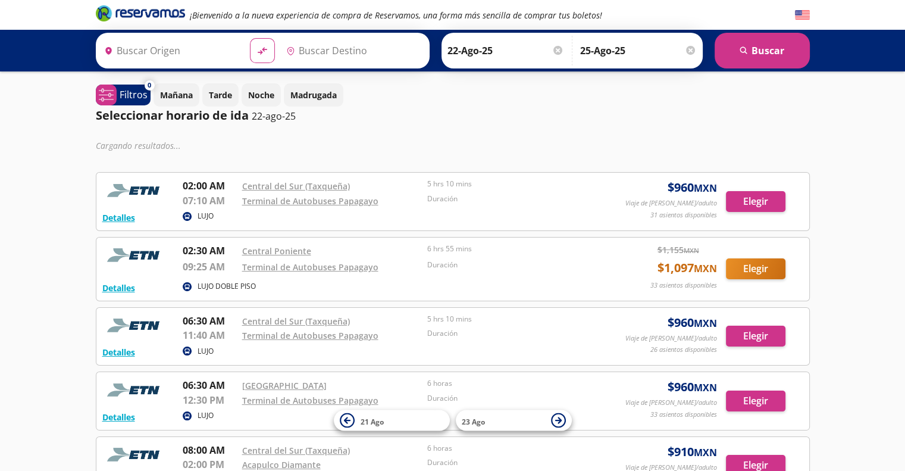
type input "[GEOGRAPHIC_DATA], [GEOGRAPHIC_DATA]"
type input "Acapulco, [GEOGRAPHIC_DATA]"
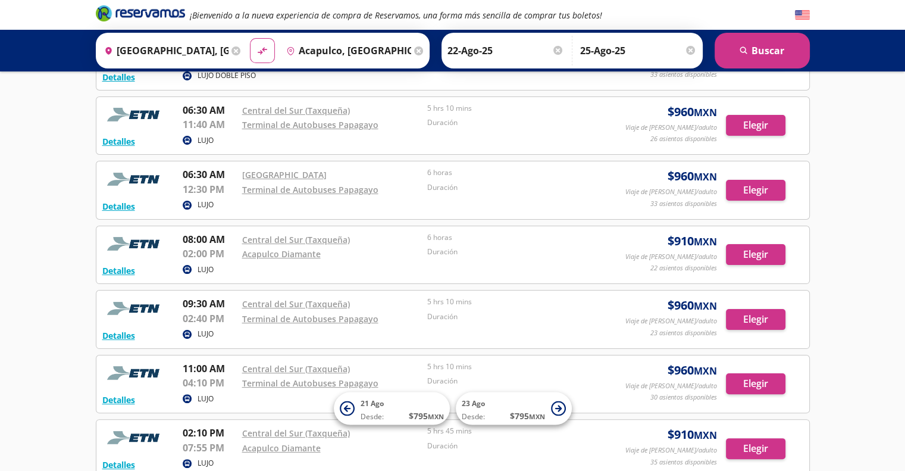
scroll to position [174, 0]
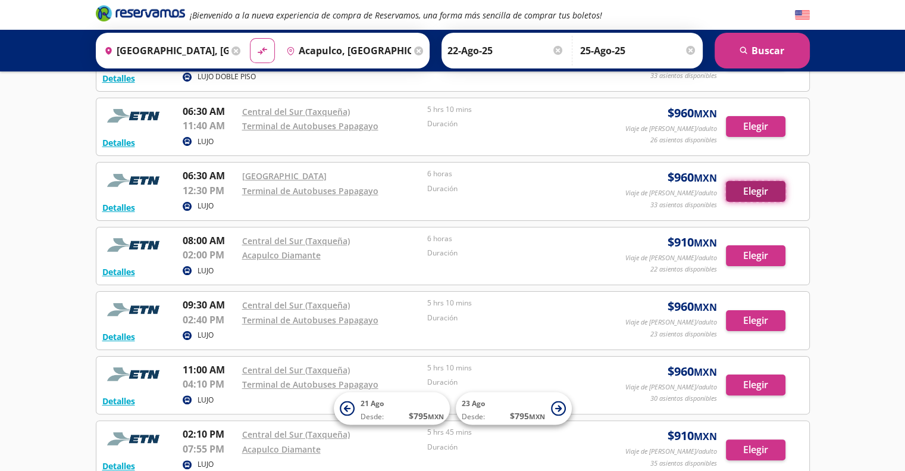
click at [750, 189] on button "Elegir" at bounding box center [756, 191] width 60 height 21
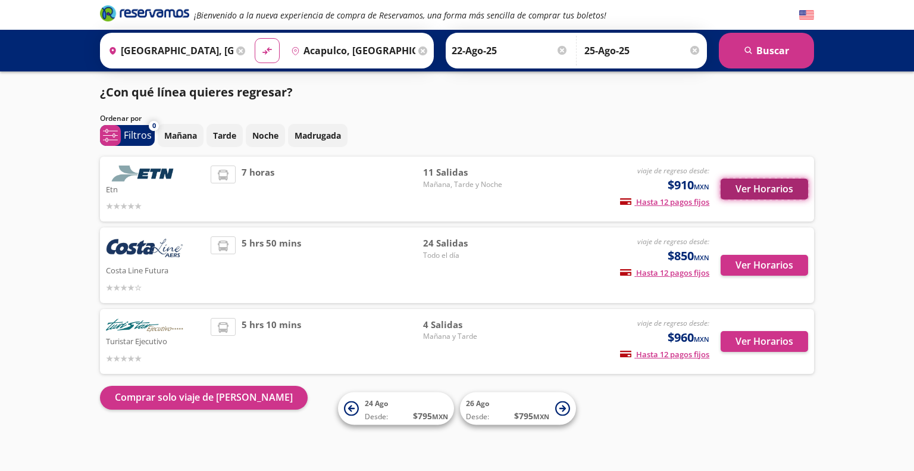
click at [740, 187] on button "Ver Horarios" at bounding box center [764, 189] width 87 height 21
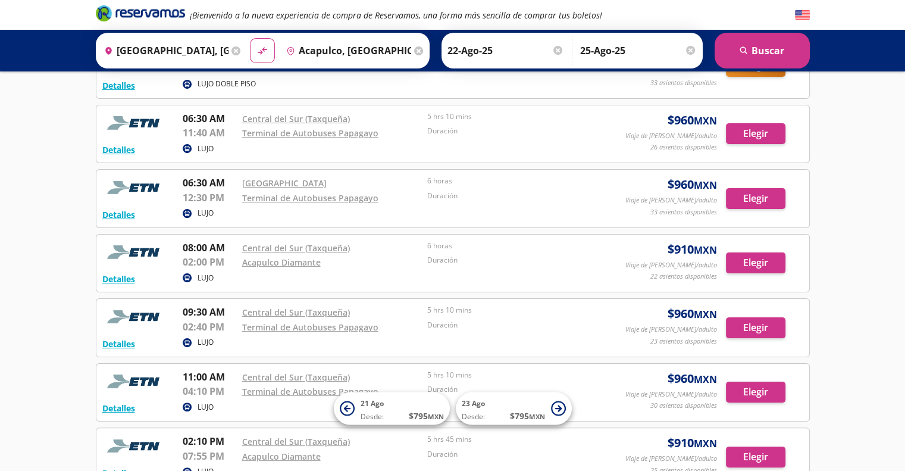
scroll to position [164, 0]
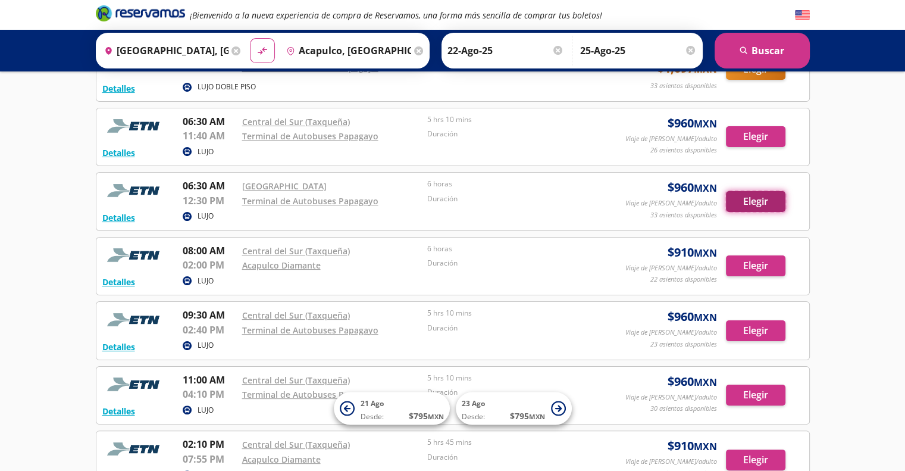
click at [753, 201] on button "Elegir" at bounding box center [756, 201] width 60 height 21
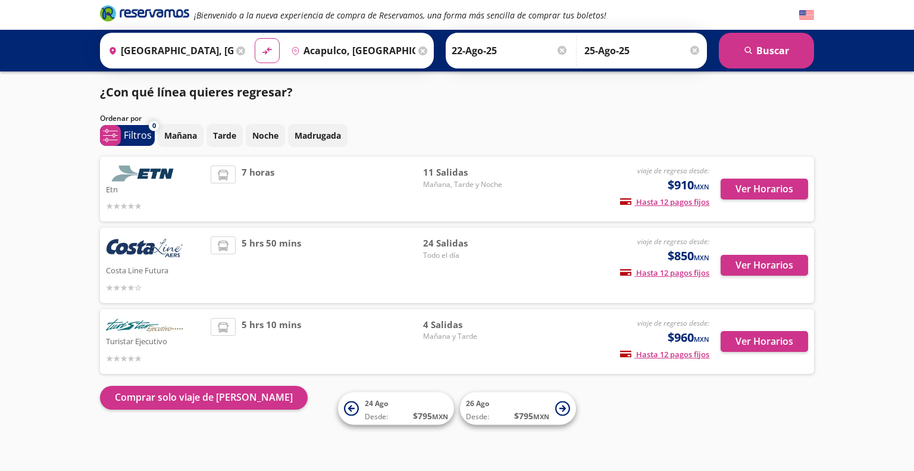
click at [501, 204] on div "11 [PERSON_NAME][DATE], Tarde y Noche" at bounding box center [464, 188] width 83 height 47
click at [733, 189] on button "Ver Horarios" at bounding box center [764, 189] width 87 height 21
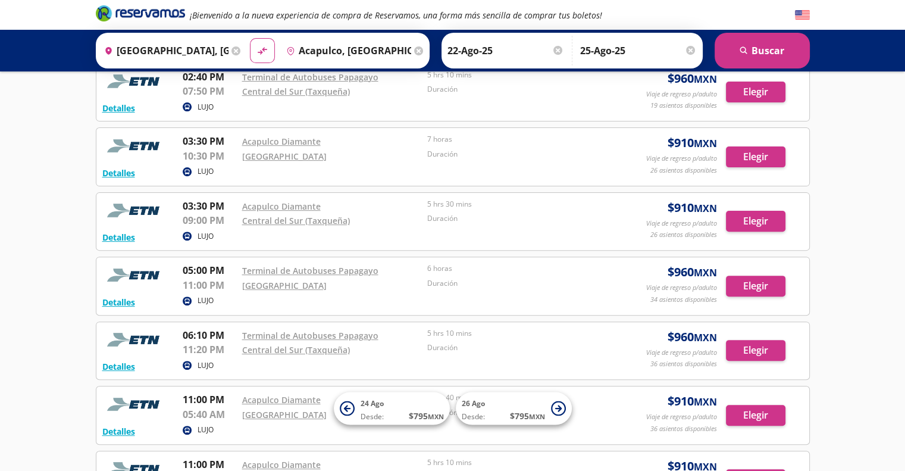
scroll to position [340, 0]
click at [750, 221] on button "Elegir" at bounding box center [756, 221] width 60 height 21
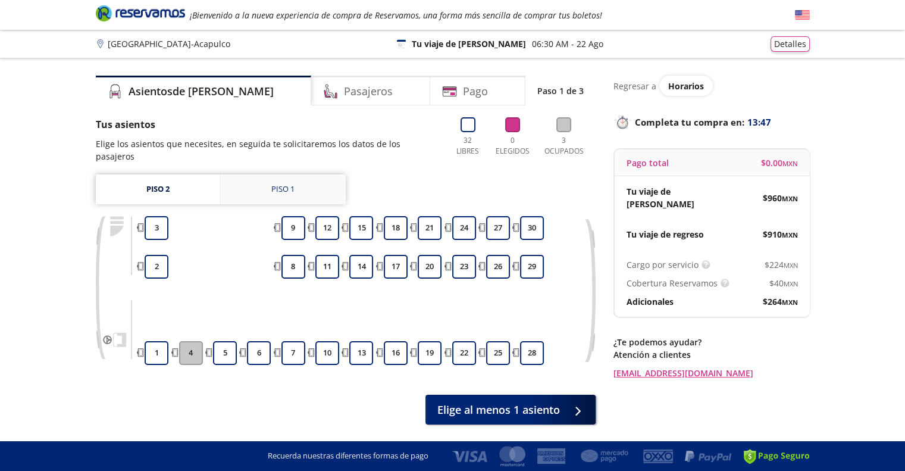
click at [311, 181] on link "Piso 1" at bounding box center [283, 189] width 125 height 30
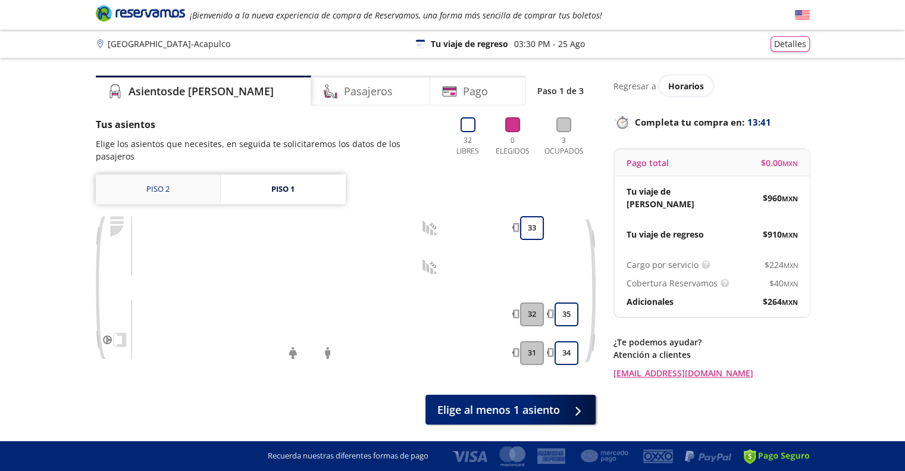
click at [194, 176] on link "Piso 2" at bounding box center [158, 189] width 124 height 30
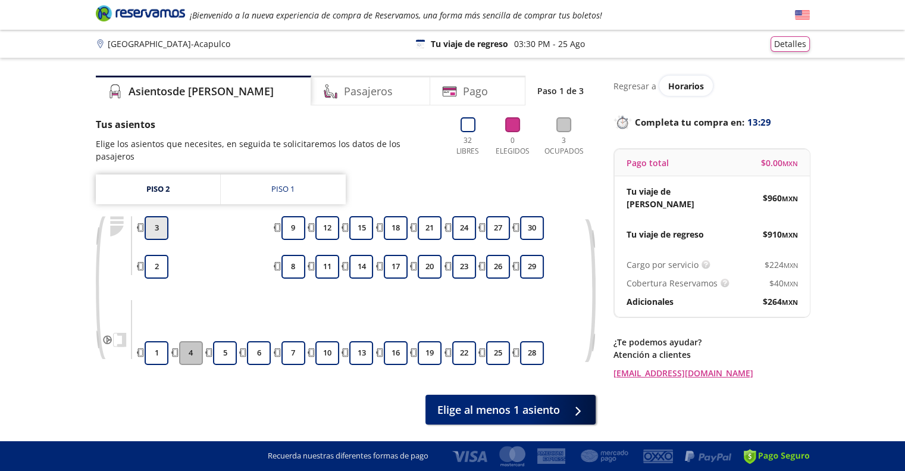
click at [162, 216] on button "3" at bounding box center [157, 228] width 24 height 24
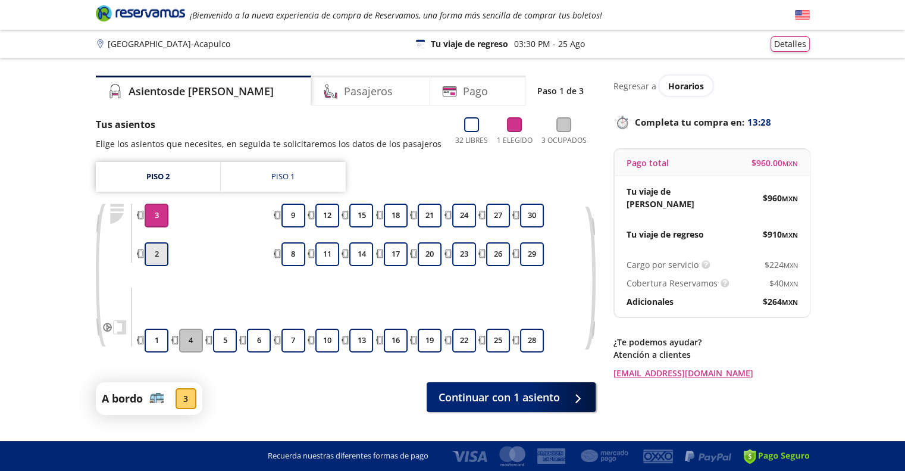
click at [159, 256] on button "2" at bounding box center [157, 254] width 24 height 24
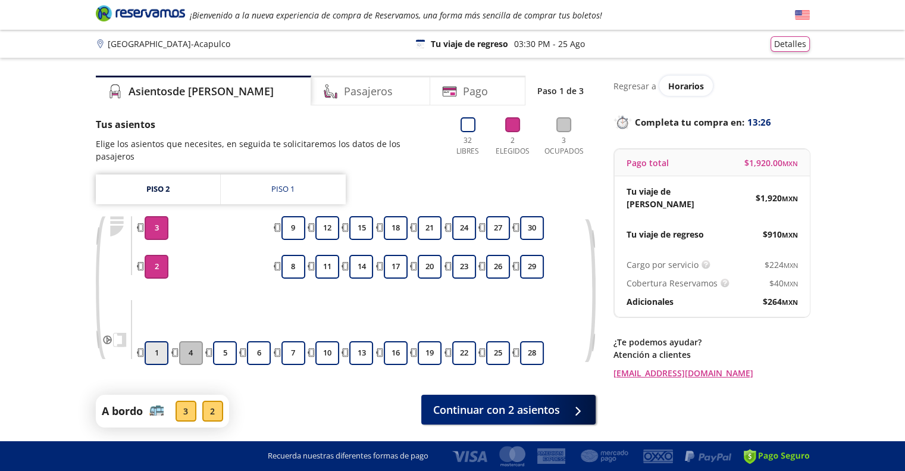
click at [155, 341] on button "1" at bounding box center [157, 353] width 24 height 24
click at [220, 342] on button "5" at bounding box center [225, 353] width 24 height 24
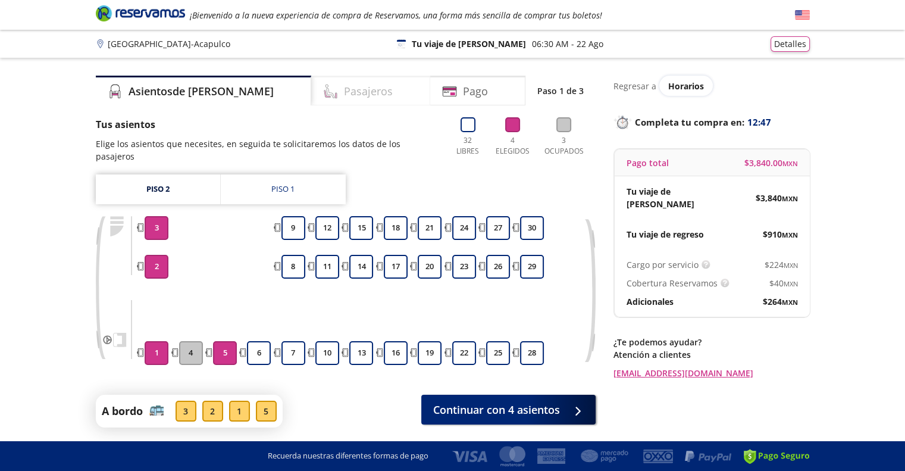
click at [344, 97] on h4 "Pasajeros" at bounding box center [368, 91] width 49 height 16
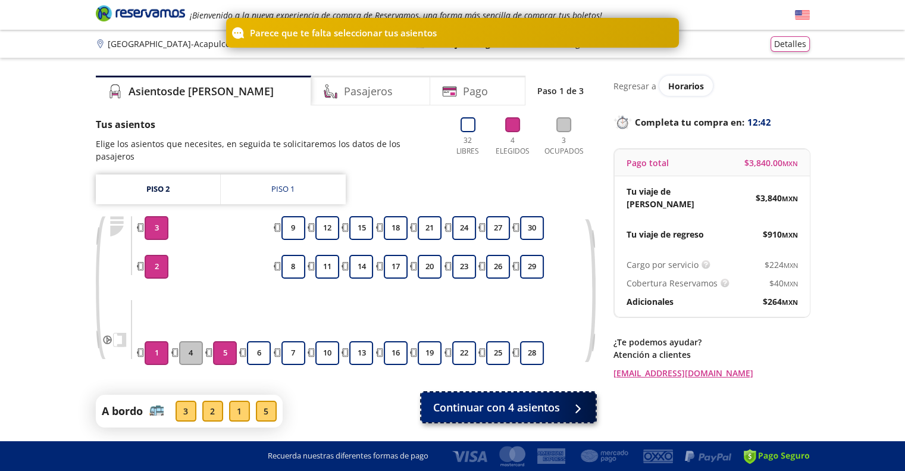
click at [488, 399] on span "Continuar con 4 asientos" at bounding box center [496, 407] width 127 height 16
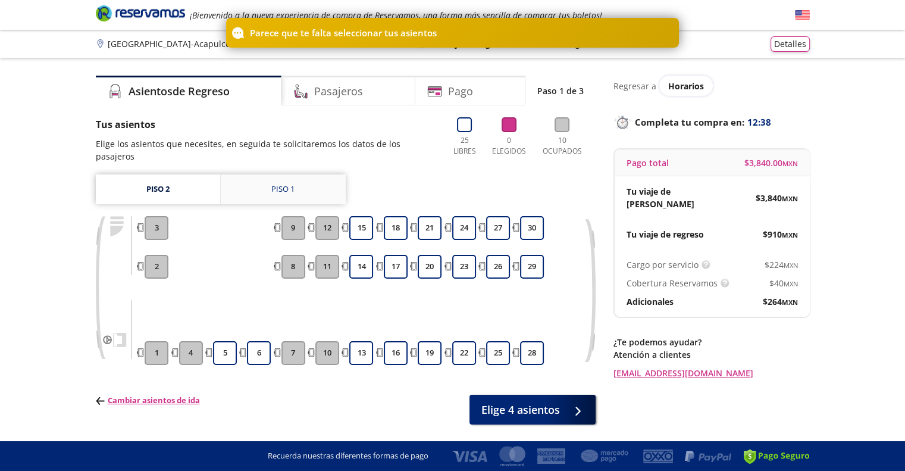
click at [280, 184] on link "Piso 1" at bounding box center [283, 189] width 125 height 30
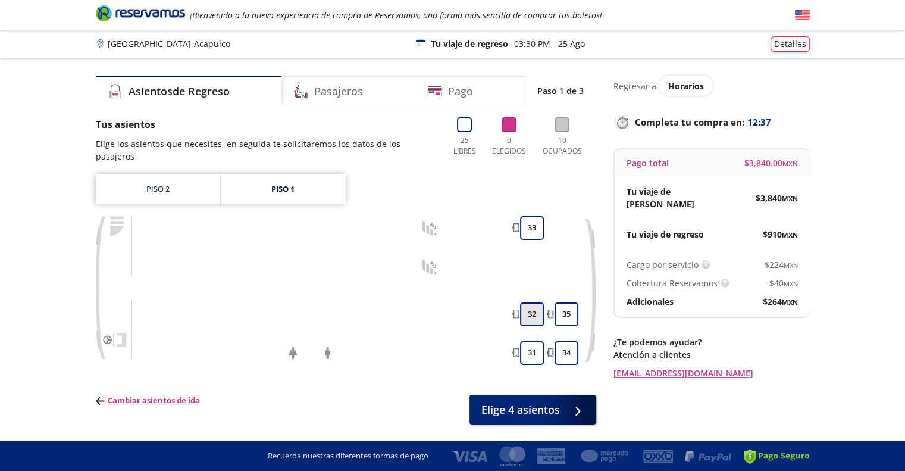
click at [531, 303] on button "32" at bounding box center [532, 314] width 24 height 24
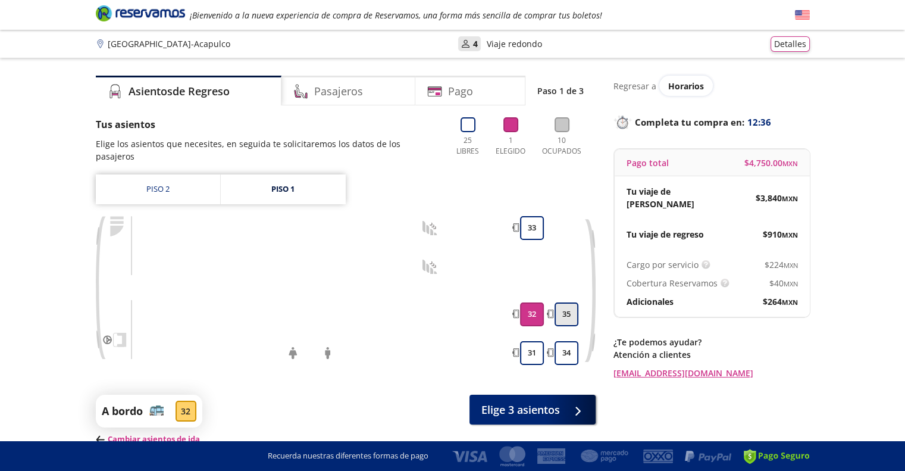
click at [563, 302] on button "35" at bounding box center [567, 314] width 24 height 24
click at [526, 343] on button "31" at bounding box center [532, 353] width 24 height 24
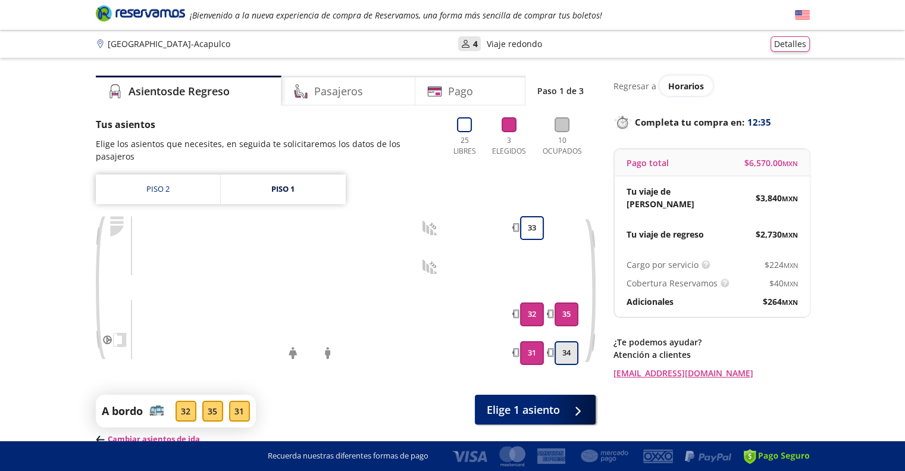
click at [567, 341] on button "34" at bounding box center [567, 353] width 24 height 24
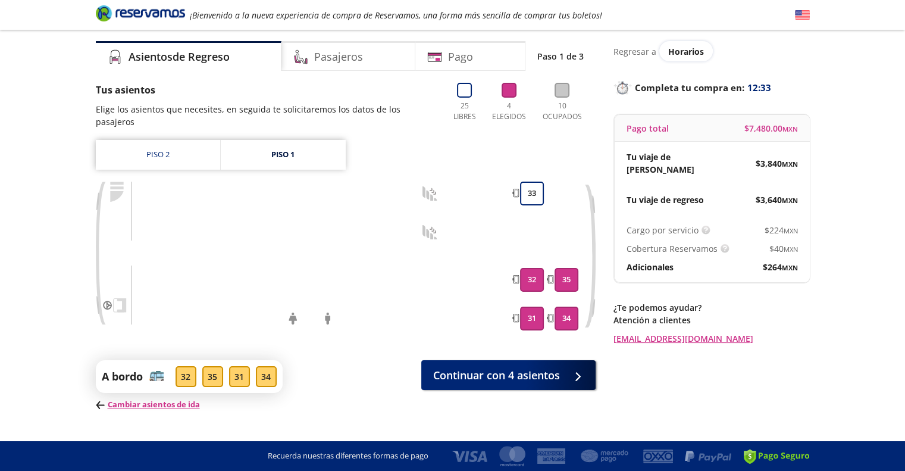
scroll to position [37, 0]
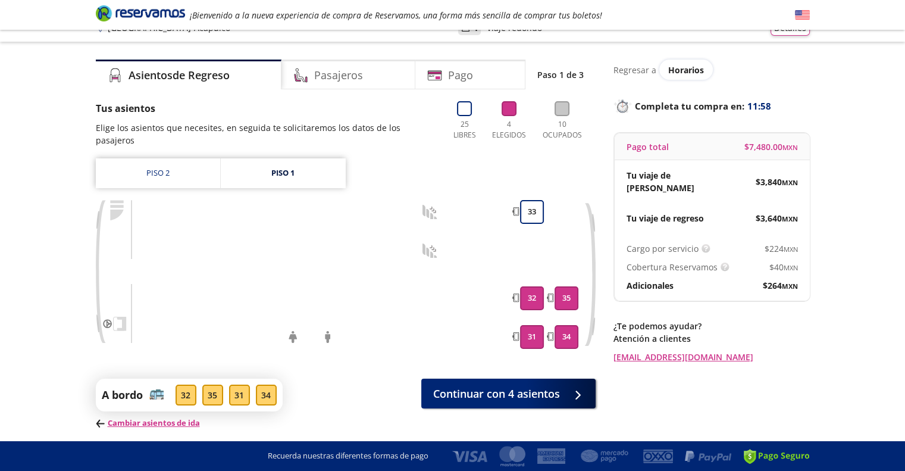
scroll to position [45, 0]
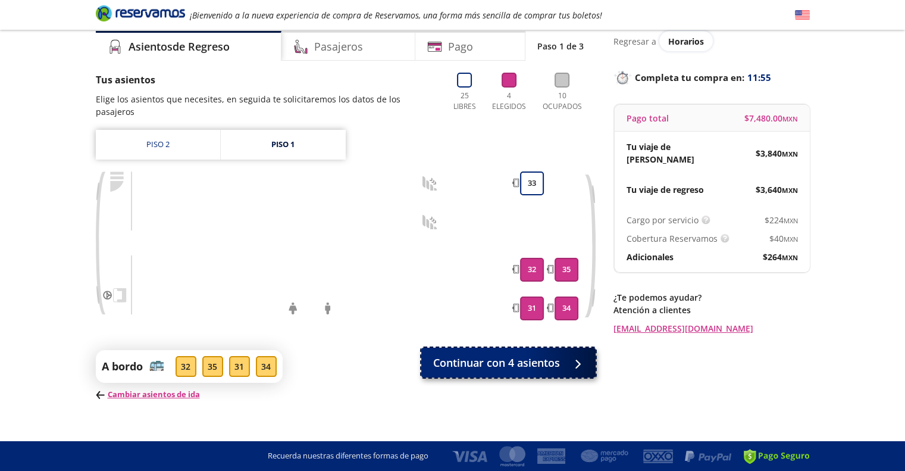
click at [533, 355] on span "Continuar con 4 asientos" at bounding box center [496, 363] width 127 height 16
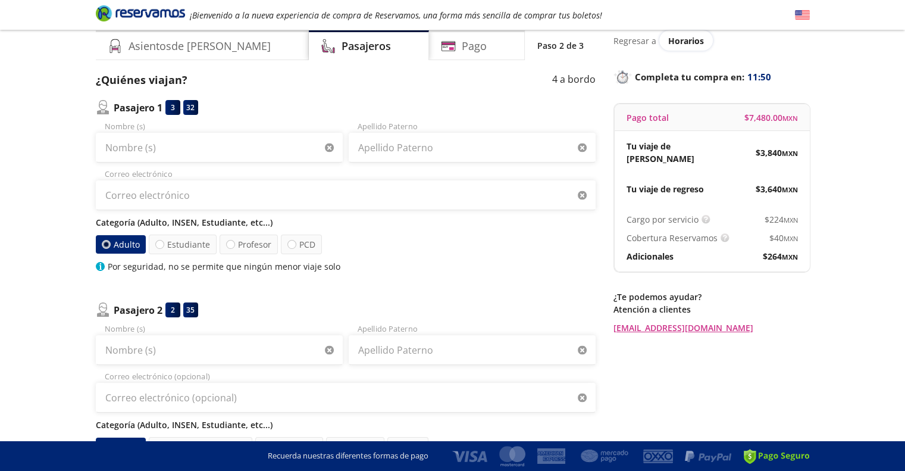
scroll to position [24, 0]
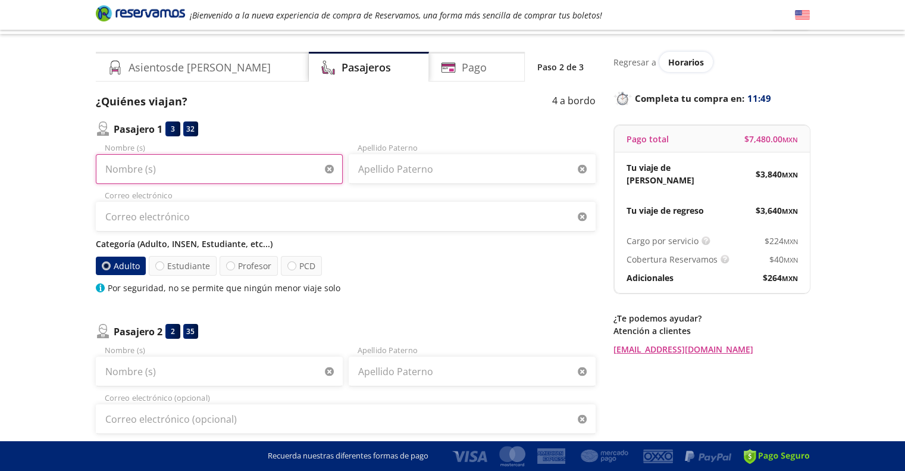
click at [238, 170] on input "Nombre (s)" at bounding box center [219, 169] width 247 height 30
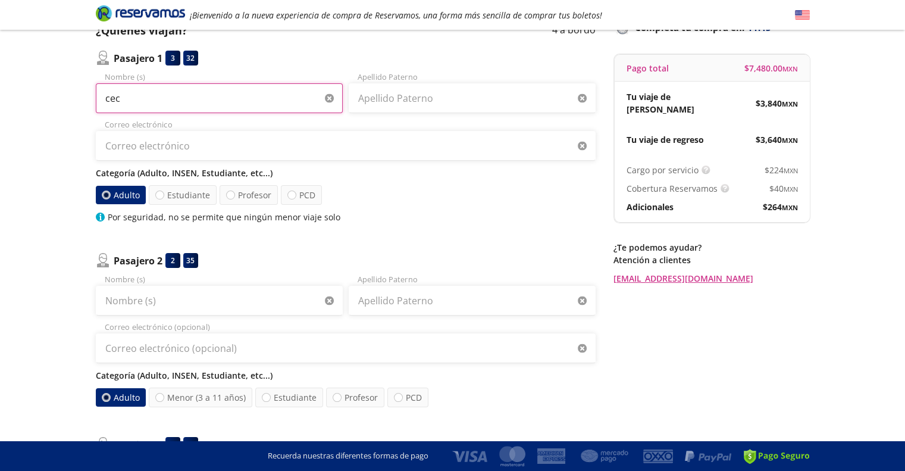
scroll to position [0, 0]
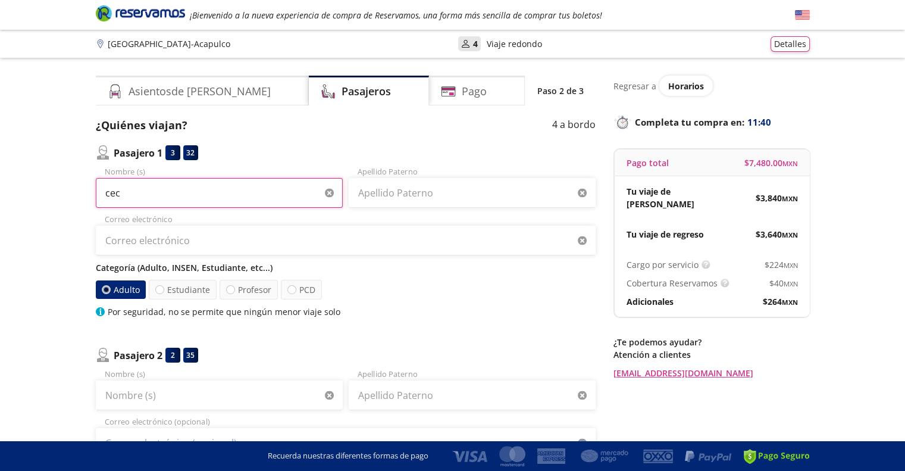
type input "cec"
